Goal: Task Accomplishment & Management: Manage account settings

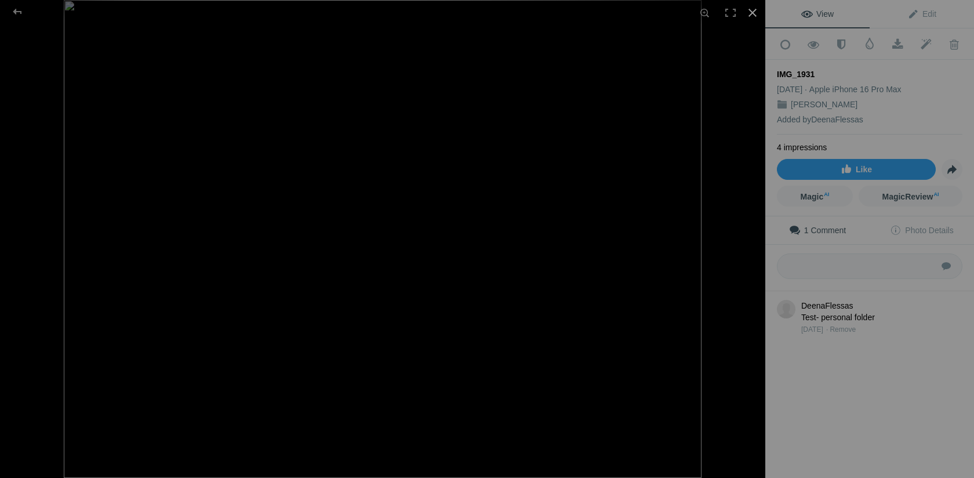
click at [755, 12] on div at bounding box center [753, 13] width 26 height 26
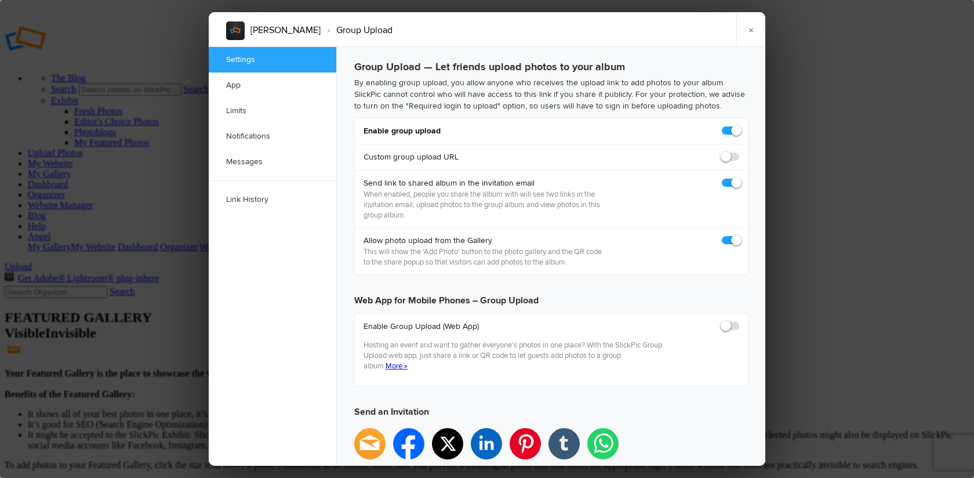
checkbox input "true"
click at [752, 28] on link "×" at bounding box center [751, 29] width 29 height 35
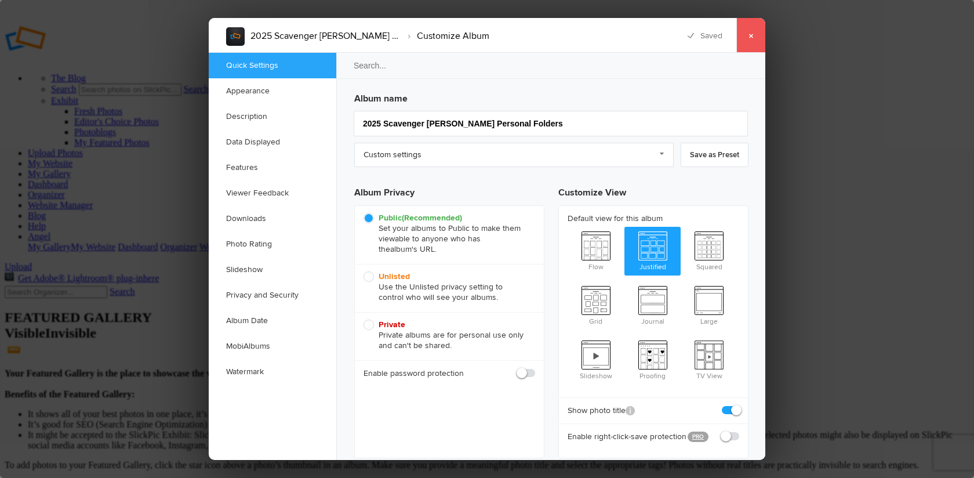
click at [753, 36] on link "×" at bounding box center [751, 35] width 29 height 35
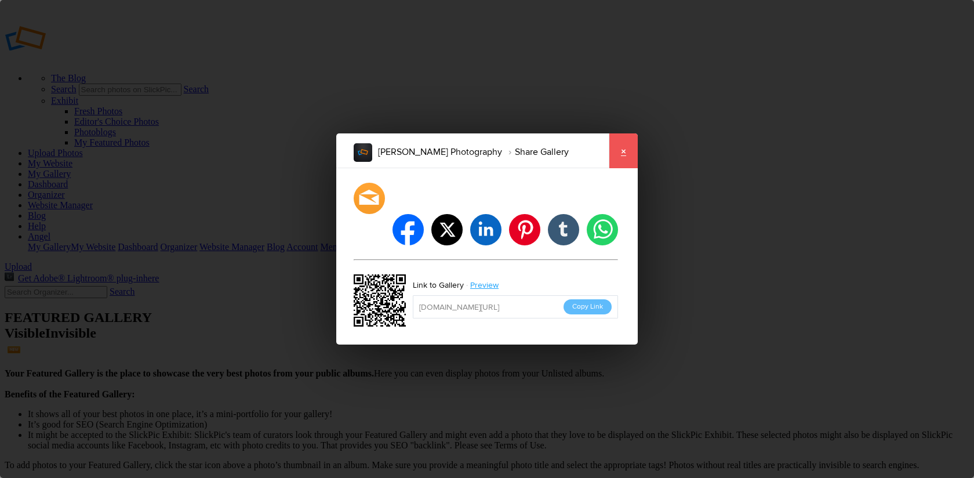
click at [623, 167] on link "×" at bounding box center [623, 150] width 29 height 35
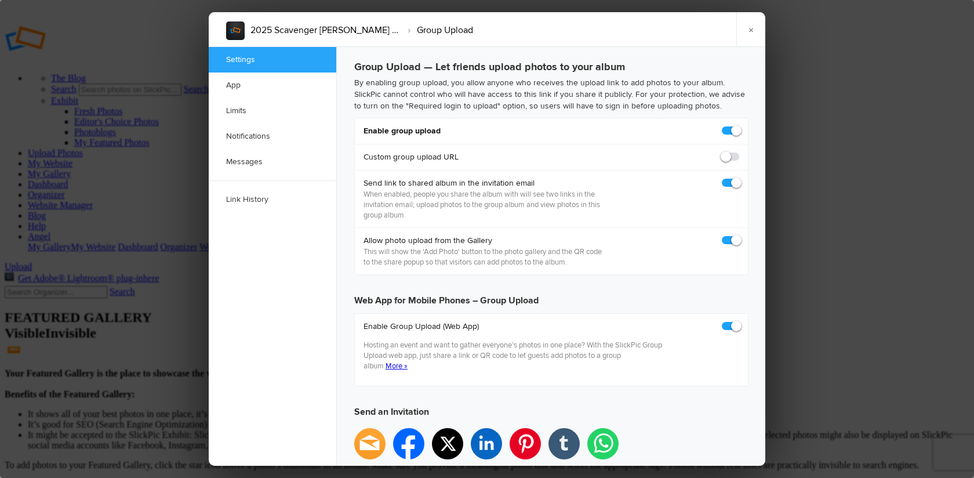
checkbox input "true"
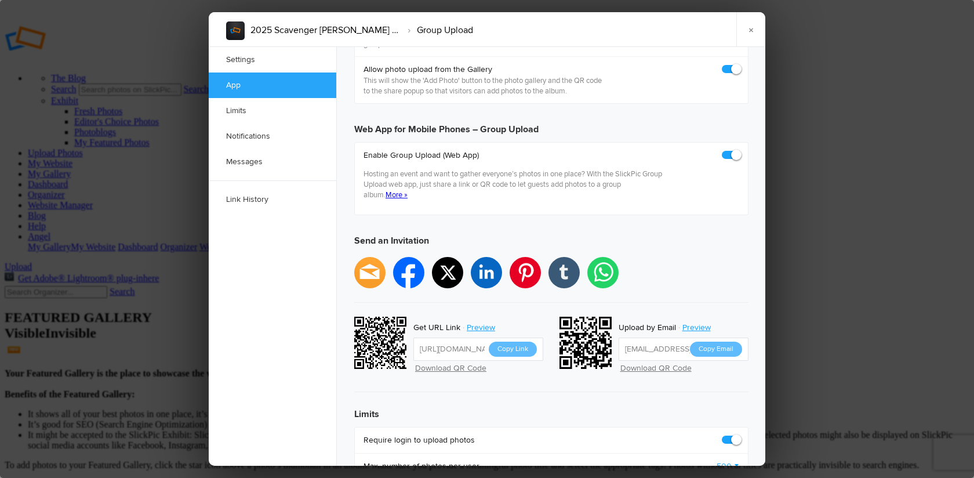
scroll to position [260, 0]
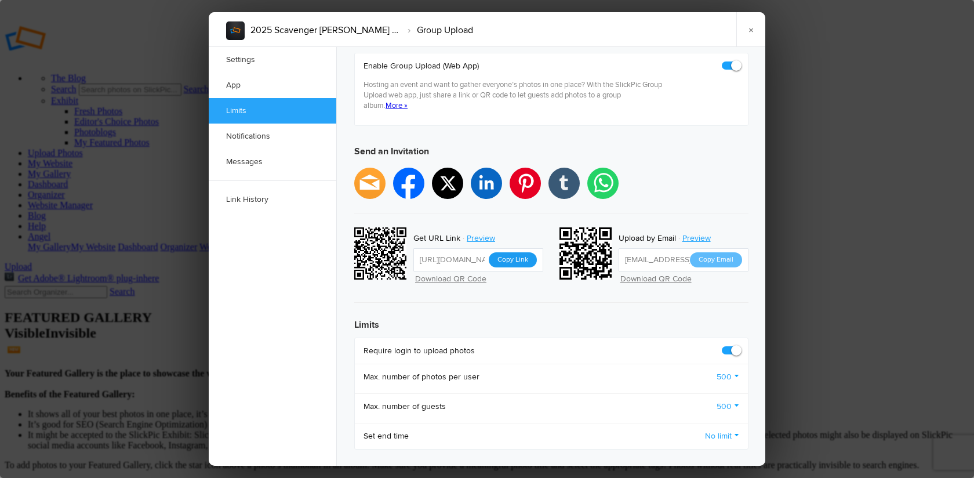
click at [513, 252] on button "Copy Link" at bounding box center [513, 259] width 48 height 15
click at [752, 30] on link "×" at bounding box center [751, 29] width 29 height 35
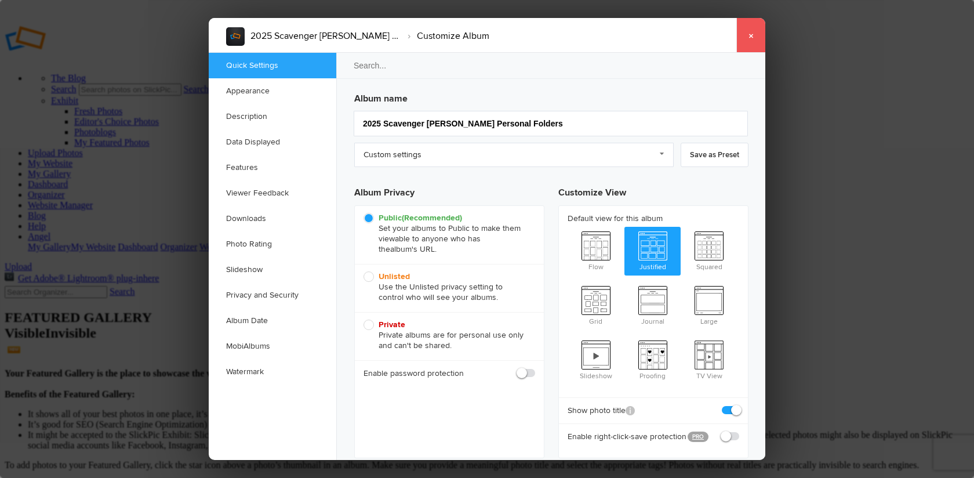
click at [754, 34] on link "×" at bounding box center [751, 35] width 29 height 35
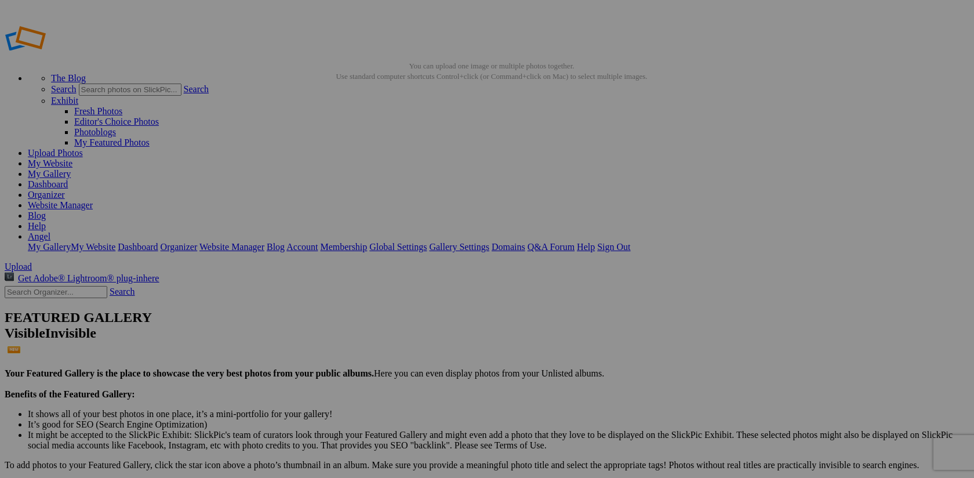
type input "2024 Scavenger Hunt - Personal folders"
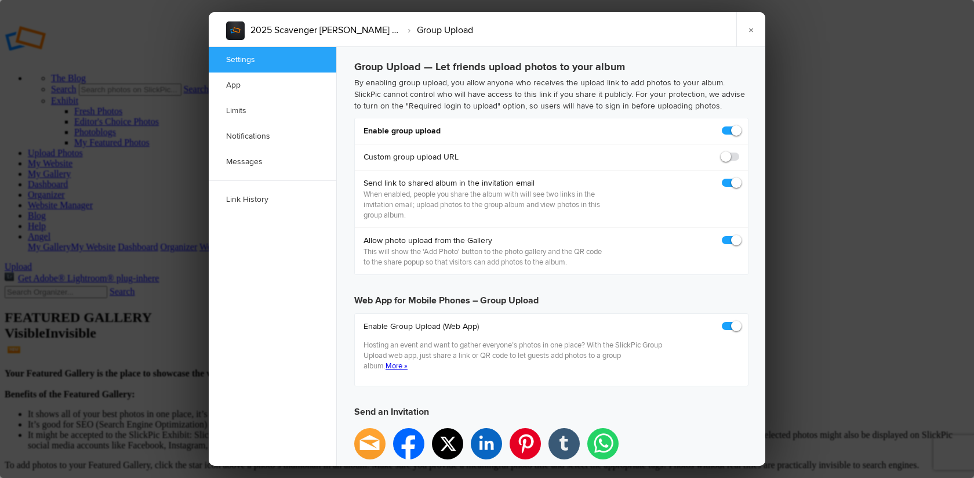
checkbox input "true"
click at [644, 284] on h3 "Web App for Mobile Phones – Group Upload" at bounding box center [551, 295] width 394 height 23
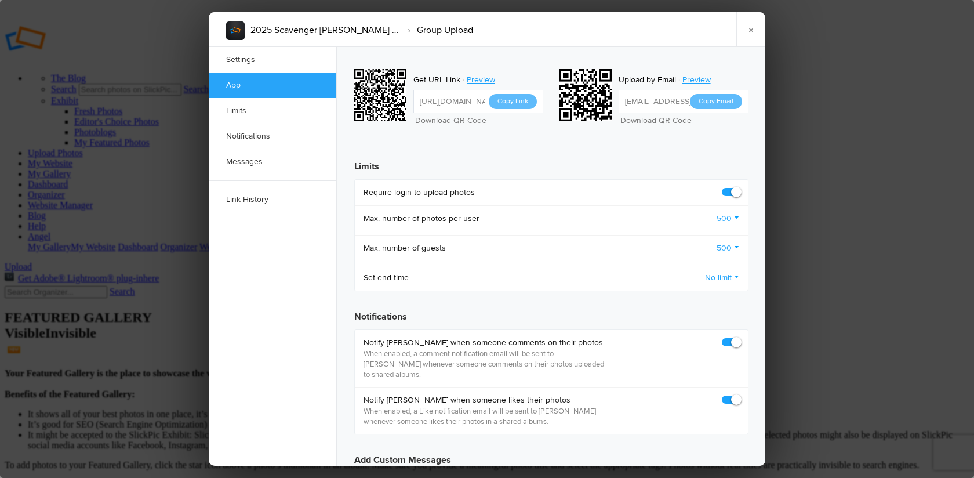
scroll to position [441, 0]
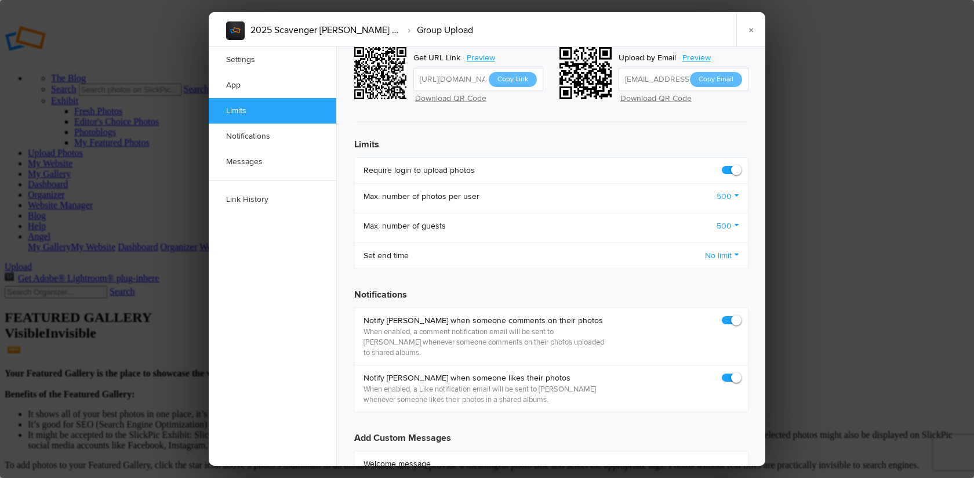
click at [639, 28] on div "2025 Scavenger Hunt Personal Folders › Group Upload × Saving Saved" at bounding box center [487, 29] width 557 height 35
click at [752, 31] on link "×" at bounding box center [751, 29] width 29 height 35
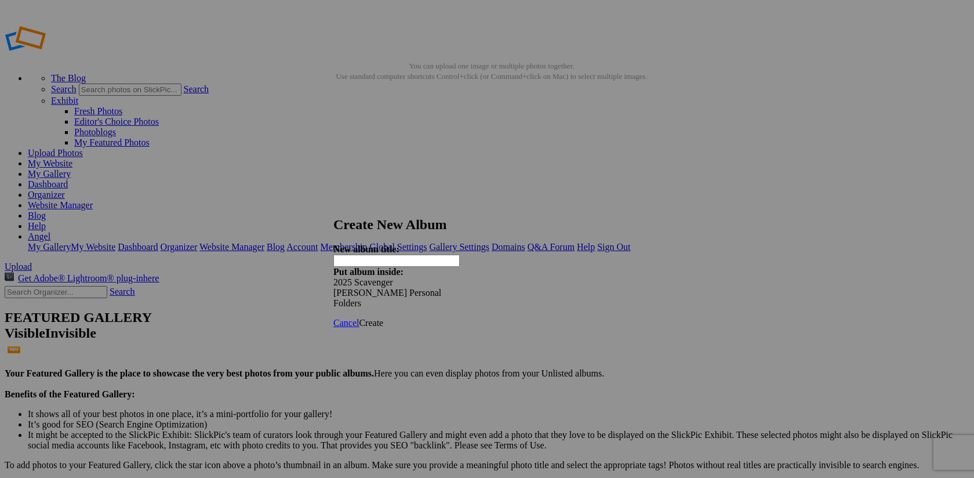
click at [334, 206] on link at bounding box center [334, 206] width 0 height 0
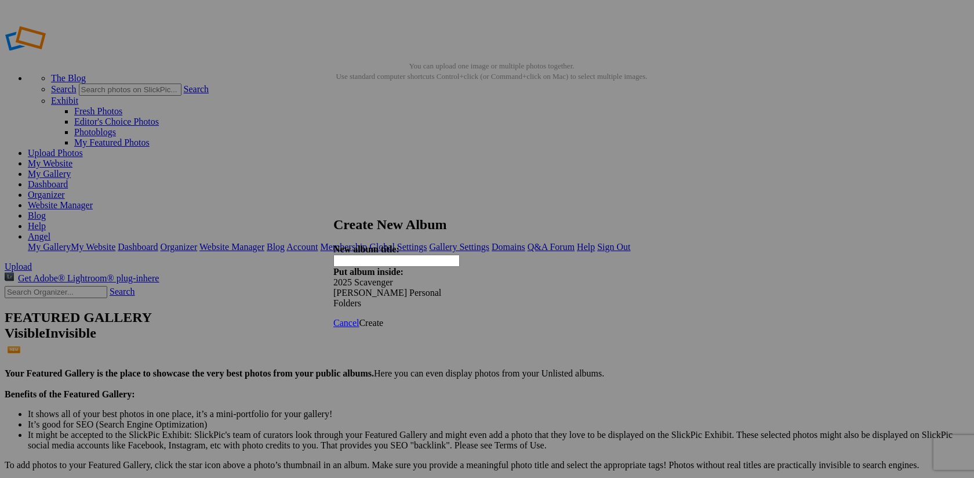
click at [455, 277] on div "2025 Scavenger [PERSON_NAME] Personal Folders" at bounding box center [395, 292] width 122 height 31
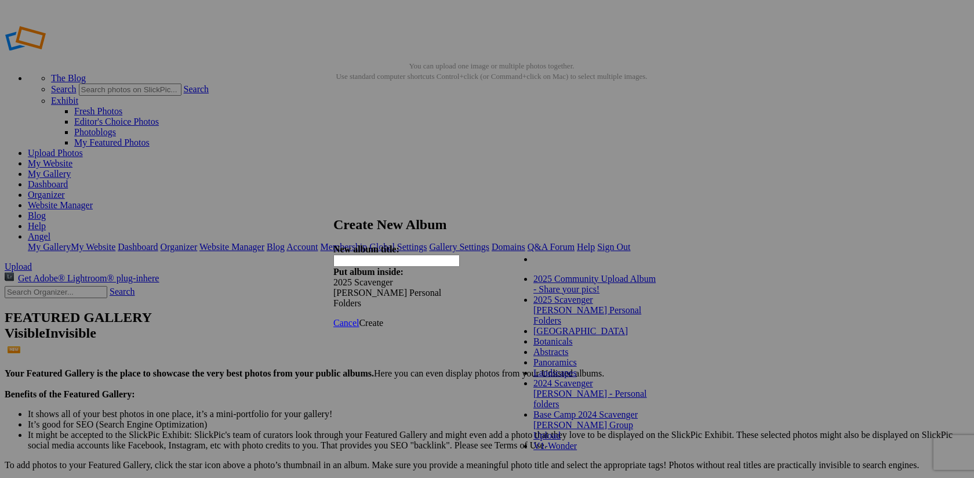
click at [603, 324] on span "2025 Scavenger [PERSON_NAME] Personal Folders" at bounding box center [588, 310] width 108 height 31
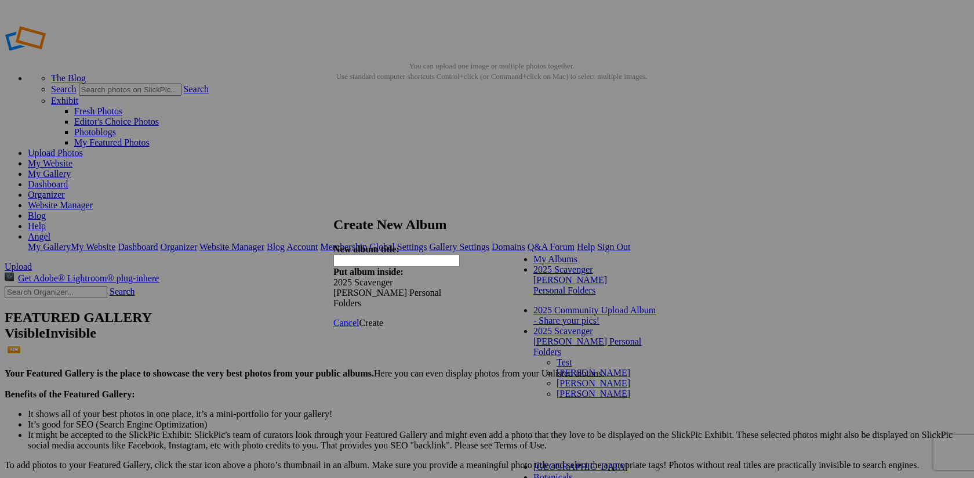
click link
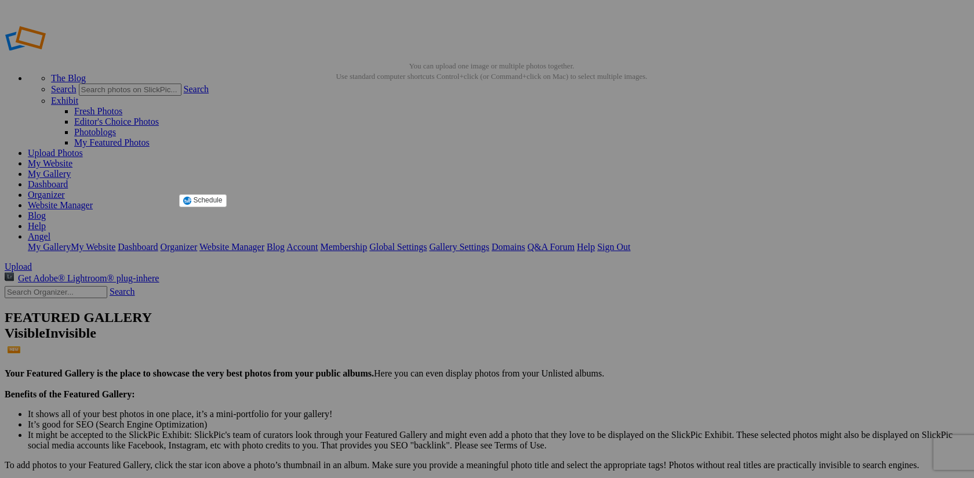
click img
click div "0 Dave McNall 0 Angel McNall Views: 3 2"
click span "Album Menu"
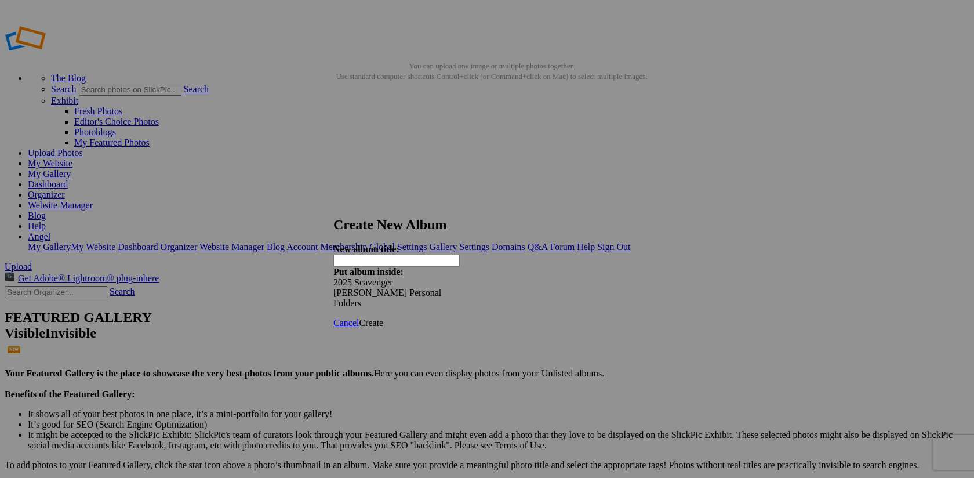
click at [386, 255] on input "text" at bounding box center [397, 261] width 126 height 12
click at [334, 206] on link at bounding box center [334, 206] width 0 height 0
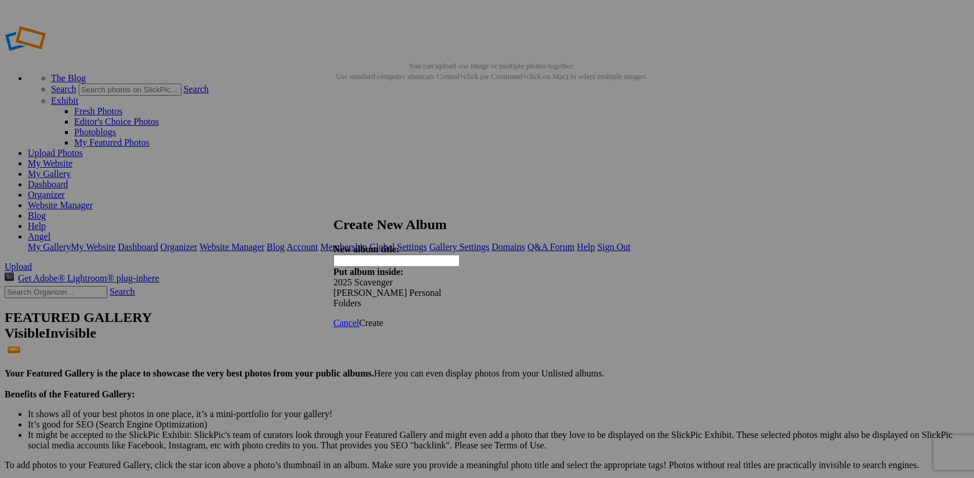
click at [422, 255] on input "text" at bounding box center [397, 261] width 126 height 12
click at [334, 277] on span at bounding box center [334, 282] width 0 height 10
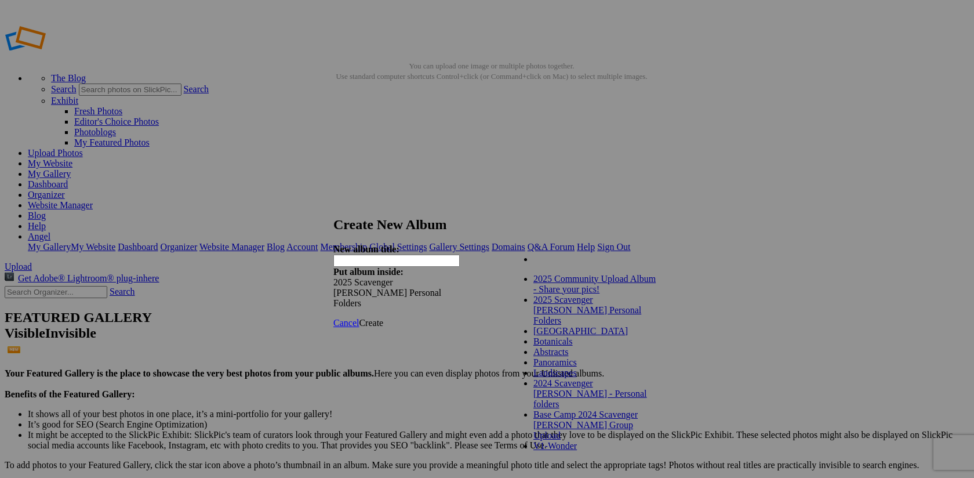
click at [604, 321] on span "2025 Scavenger [PERSON_NAME] Personal Folders" at bounding box center [588, 310] width 108 height 31
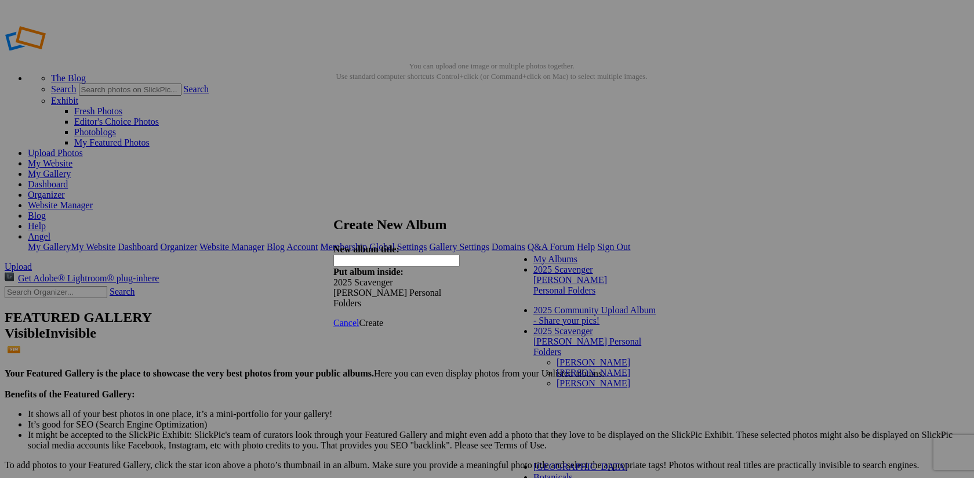
click at [334, 206] on link at bounding box center [334, 206] width 0 height 0
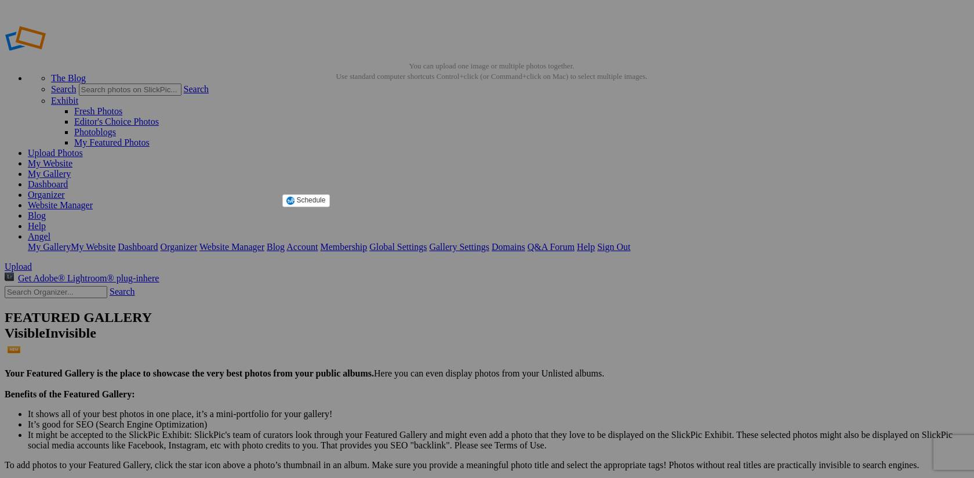
type input "[PERSON_NAME]"
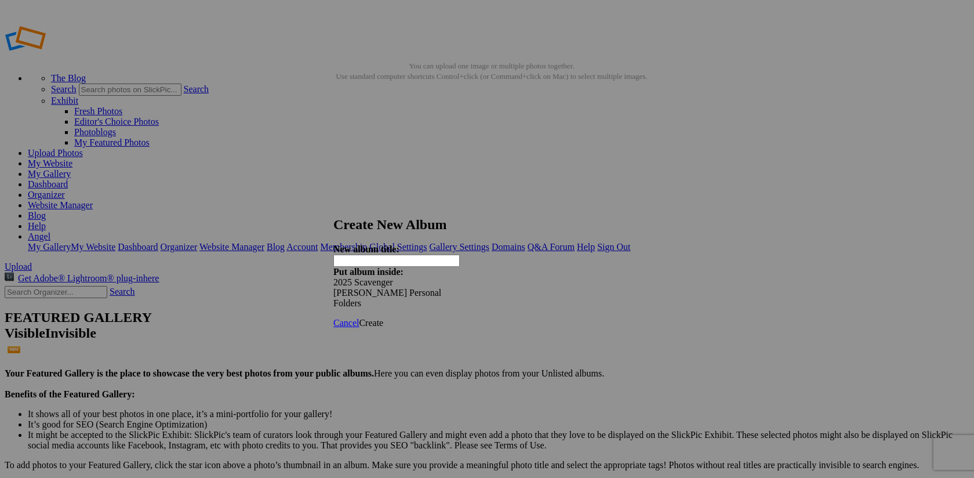
click at [396, 256] on input "text" at bounding box center [397, 261] width 126 height 12
type input "Testing album"
click at [383, 318] on span "Create" at bounding box center [371, 323] width 24 height 10
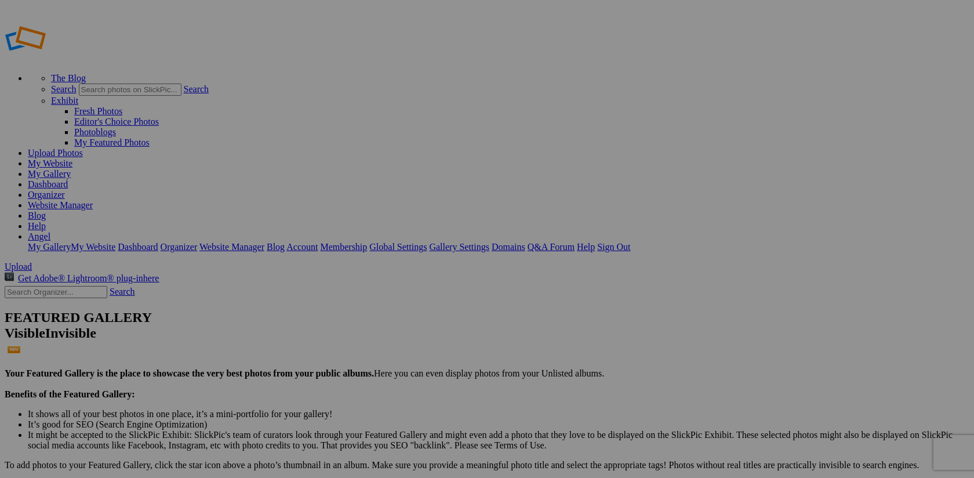
type input "2025 Scavenger [PERSON_NAME] Personal Folders"
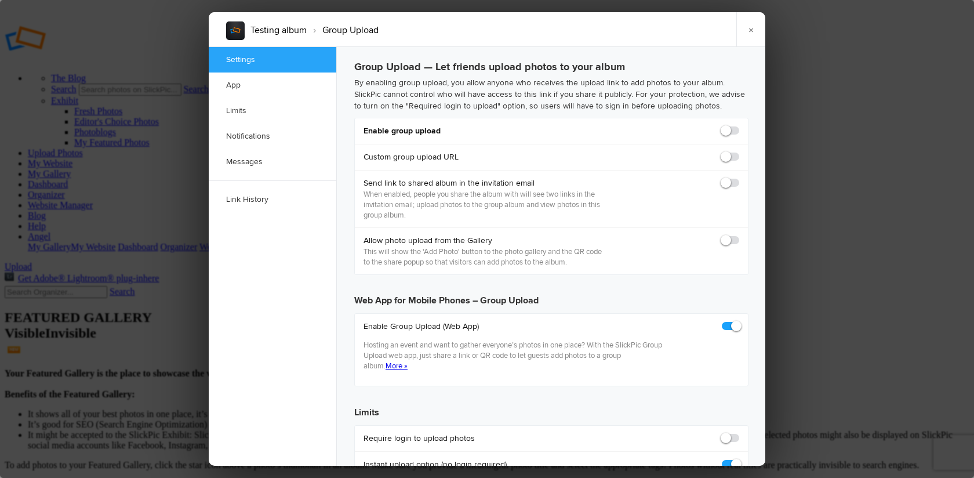
checkbox input "true"
click at [740, 125] on span at bounding box center [740, 125] width 0 height 0
click at [739, 125] on input "checkbox" at bounding box center [739, 125] width 1 height 1
checkbox input "true"
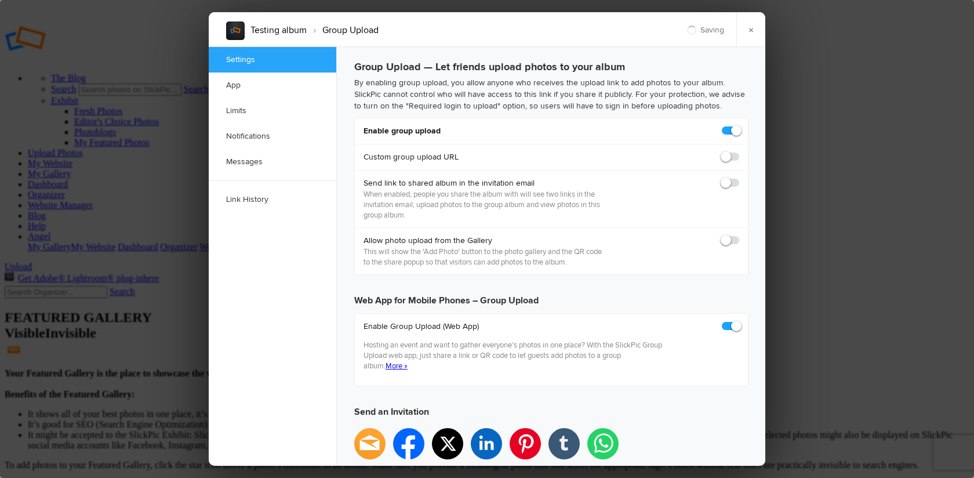
click at [740, 177] on span at bounding box center [740, 177] width 0 height 0
click at [739, 177] on input "checkbox" at bounding box center [739, 177] width 1 height 1
checkbox input "false"
type input "[URL][DOMAIN_NAME]"
click at [740, 235] on span at bounding box center [740, 235] width 0 height 0
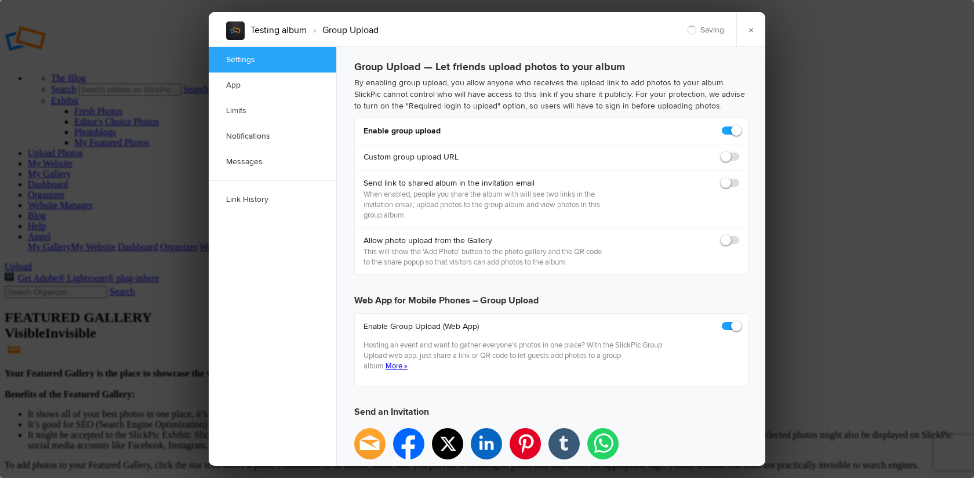
click at [739, 235] on input "checkbox" at bounding box center [739, 234] width 1 height 1
checkbox input "true"
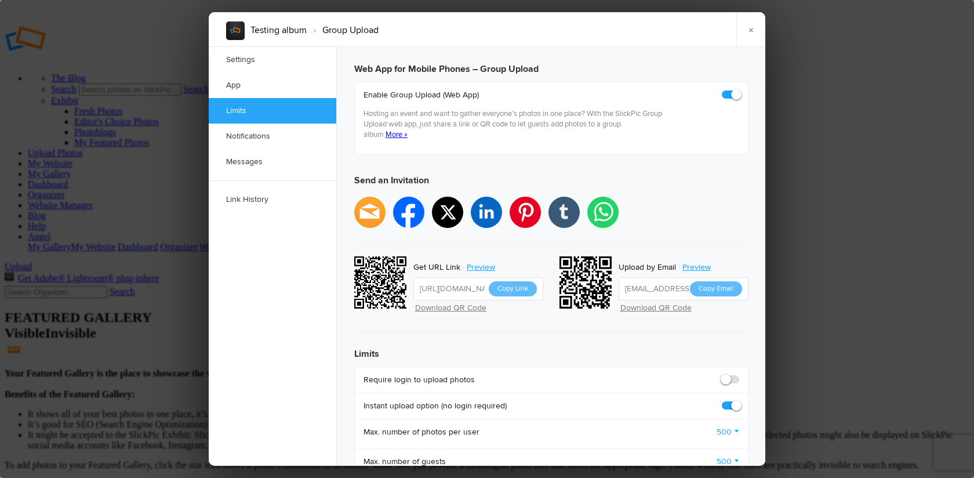
scroll to position [441, 0]
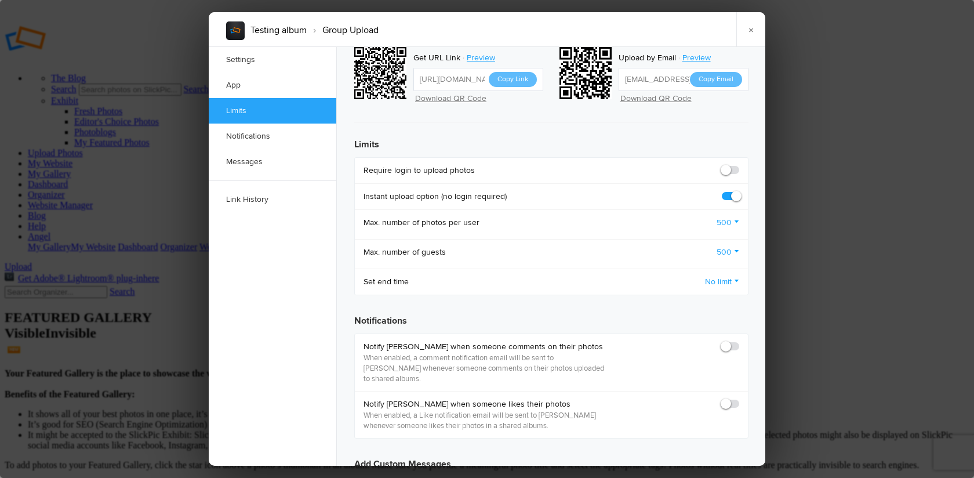
click at [740, 165] on span at bounding box center [740, 165] width 0 height 0
click at [739, 164] on input "checkbox" at bounding box center [739, 164] width 1 height 1
checkbox input "true"
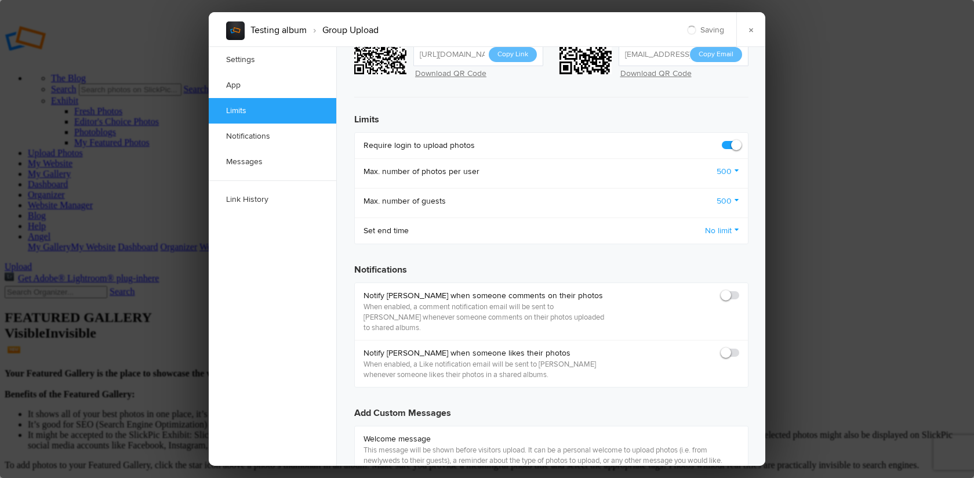
scroll to position [476, 0]
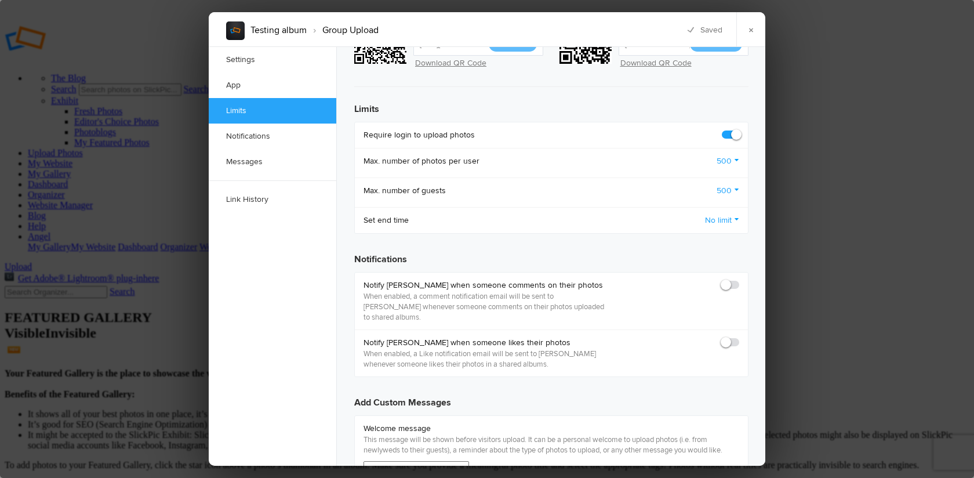
click at [740, 280] on span at bounding box center [740, 280] width 0 height 0
click at [739, 279] on input "checkbox" at bounding box center [739, 279] width 1 height 1
checkbox input "true"
click at [740, 337] on span at bounding box center [740, 337] width 0 height 0
click at [739, 336] on input "checkbox" at bounding box center [739, 336] width 1 height 1
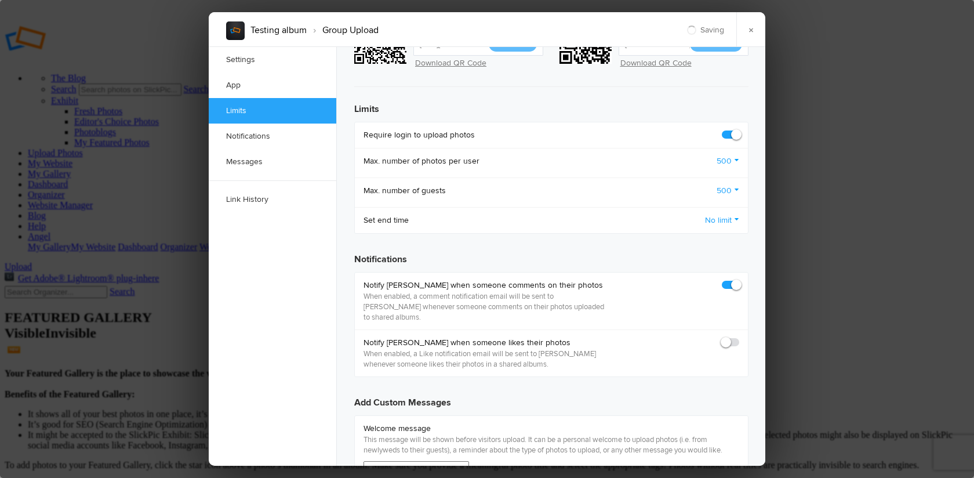
checkbox input "true"
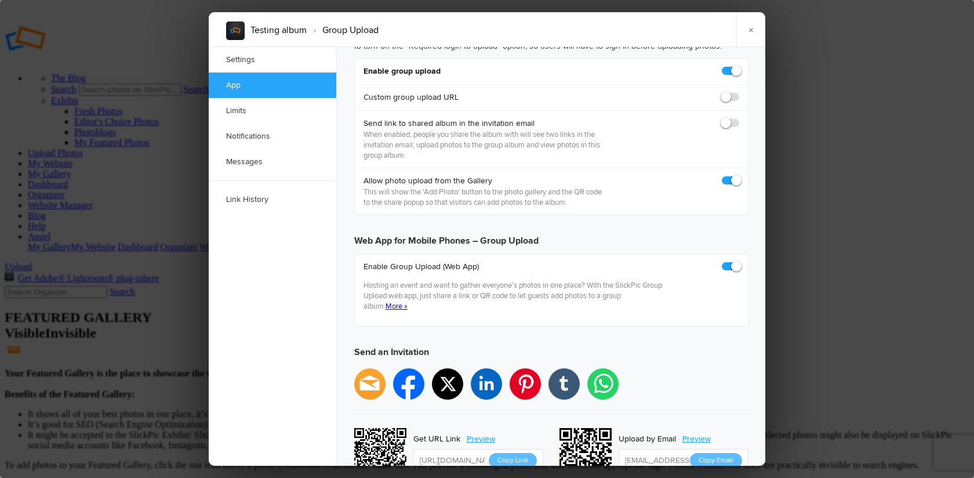
scroll to position [104, 0]
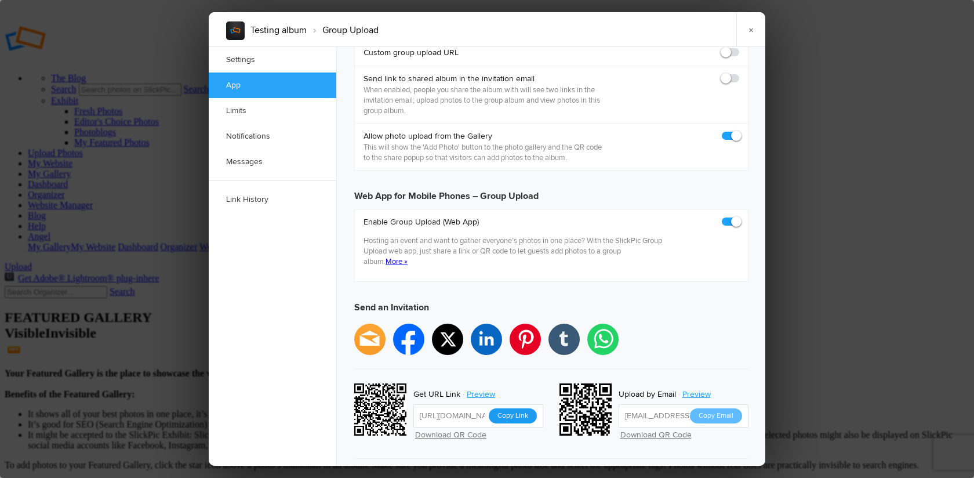
click at [505, 408] on button "Copy Link" at bounding box center [513, 415] width 48 height 15
click at [752, 29] on link "×" at bounding box center [751, 29] width 29 height 35
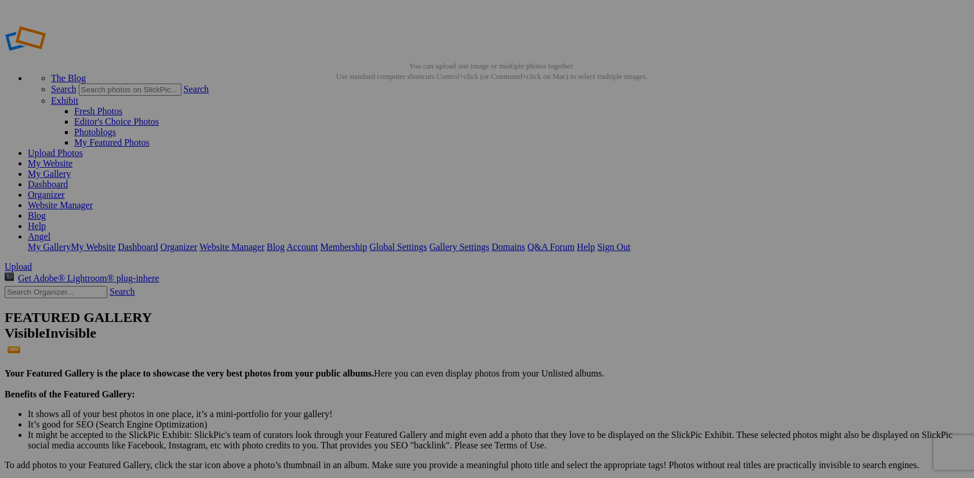
click at [50, 231] on link "Angel" at bounding box center [39, 236] width 23 height 10
click at [630, 242] on link "Sign Out" at bounding box center [613, 247] width 33 height 10
